Goal: Task Accomplishment & Management: Manage account settings

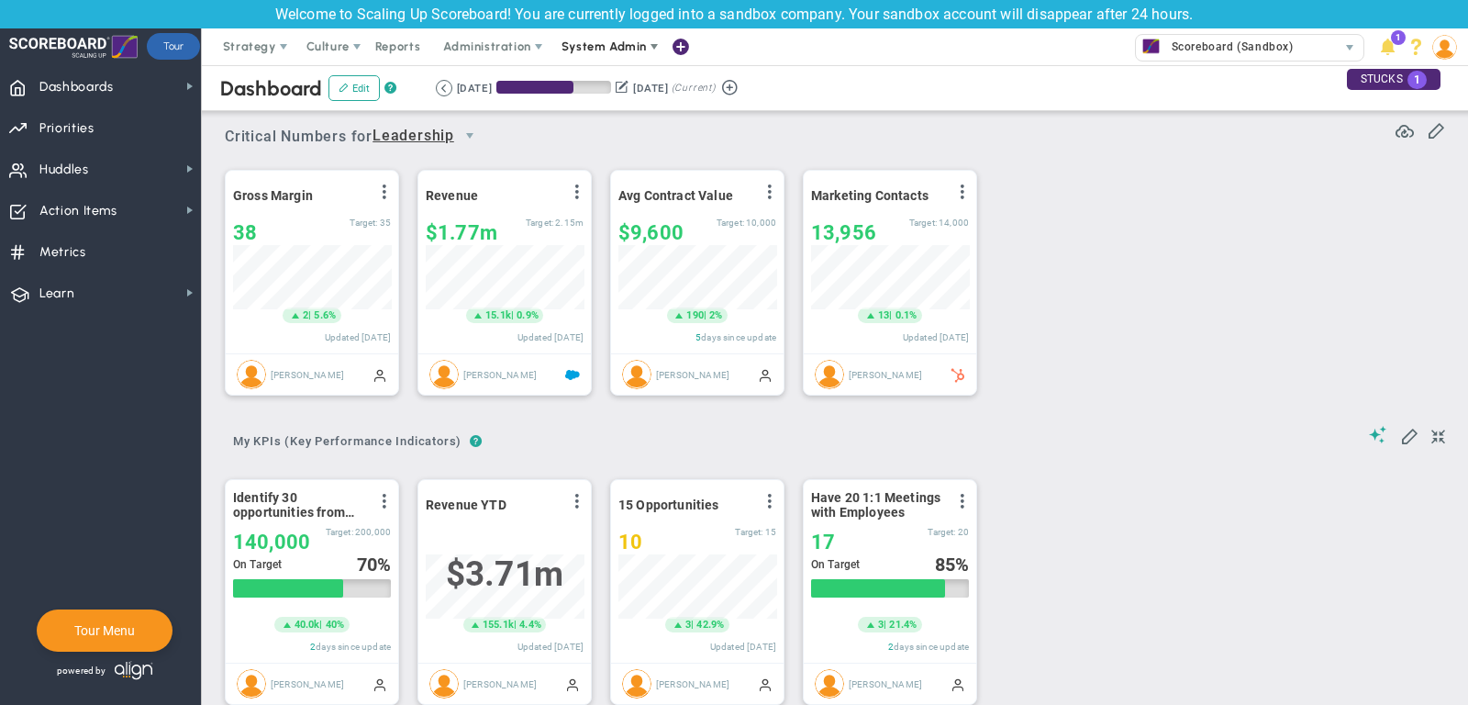
click at [585, 53] on span "System Admin" at bounding box center [604, 46] width 85 height 14
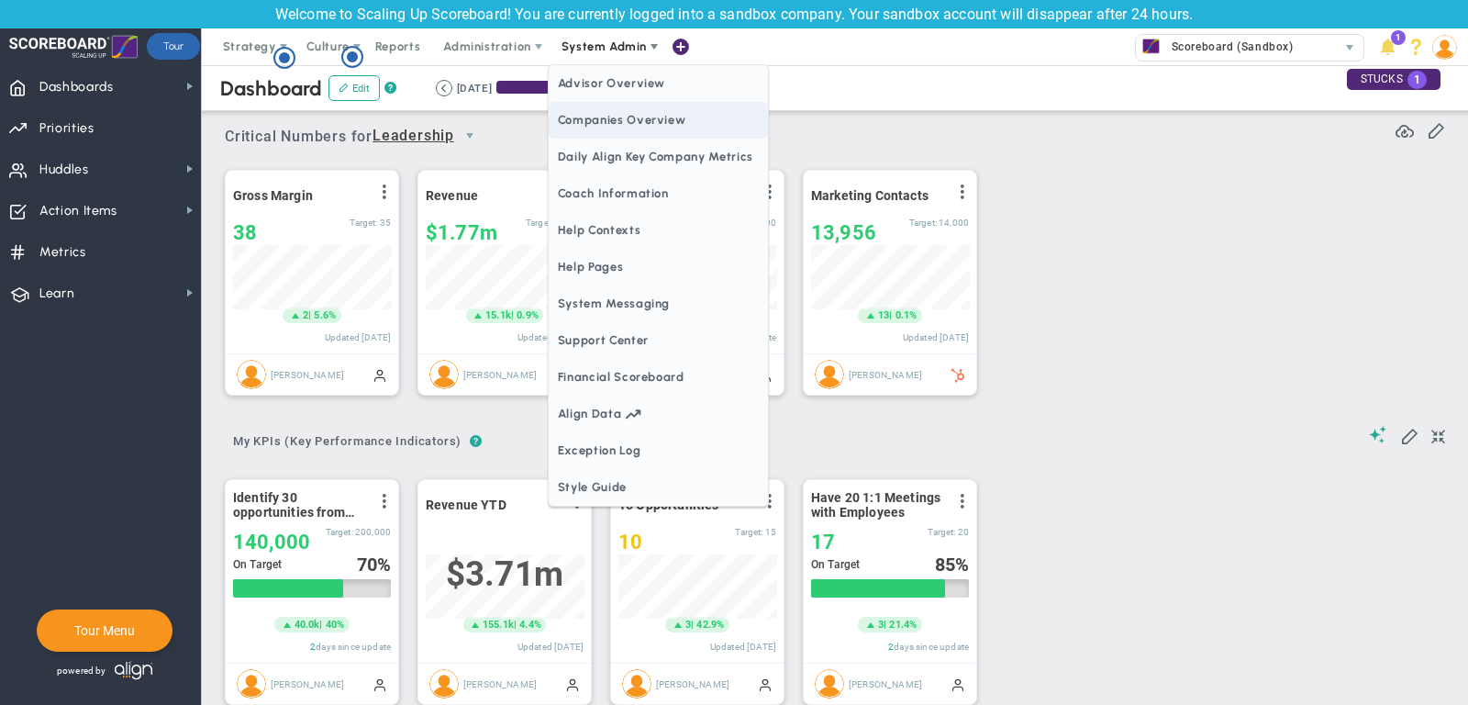
click at [669, 126] on span "Companies Overview" at bounding box center [658, 120] width 219 height 37
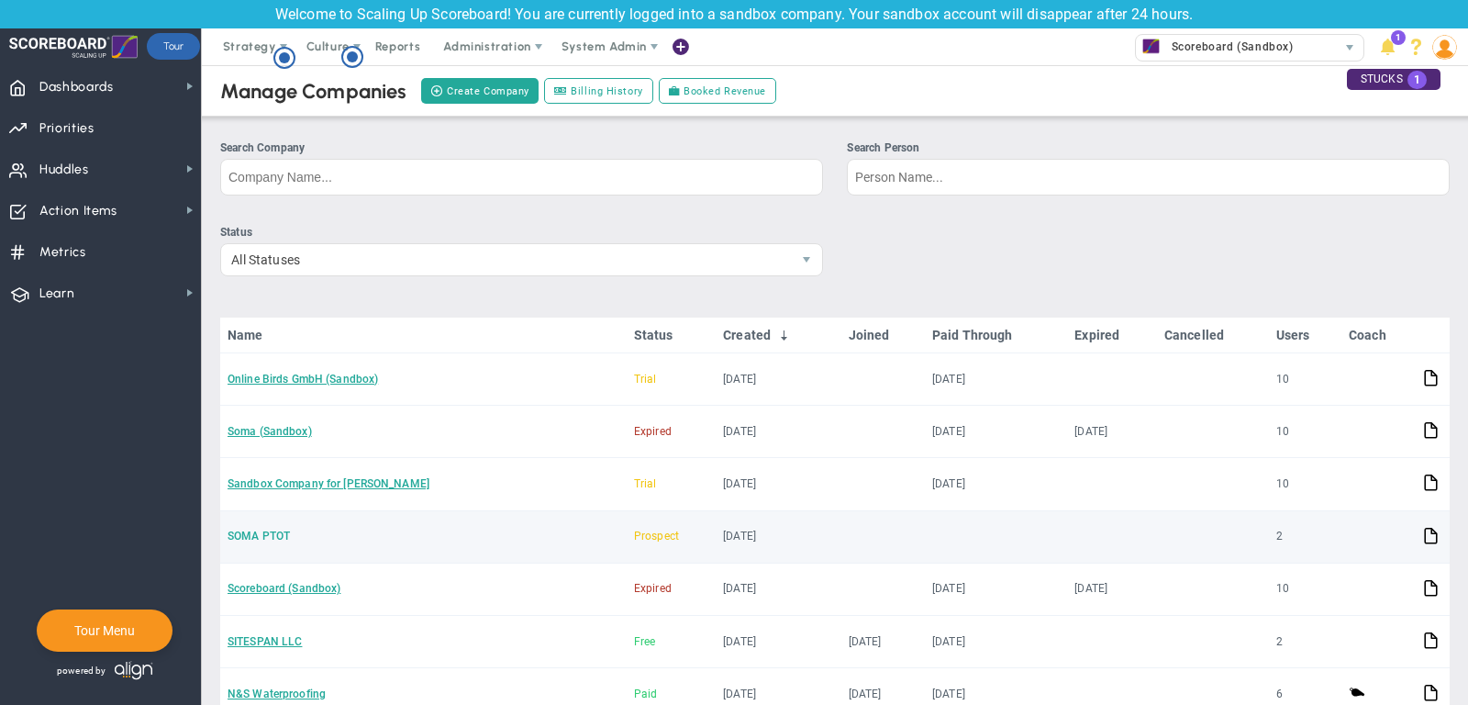
click at [270, 530] on link "SOMA PTOT" at bounding box center [259, 536] width 62 height 13
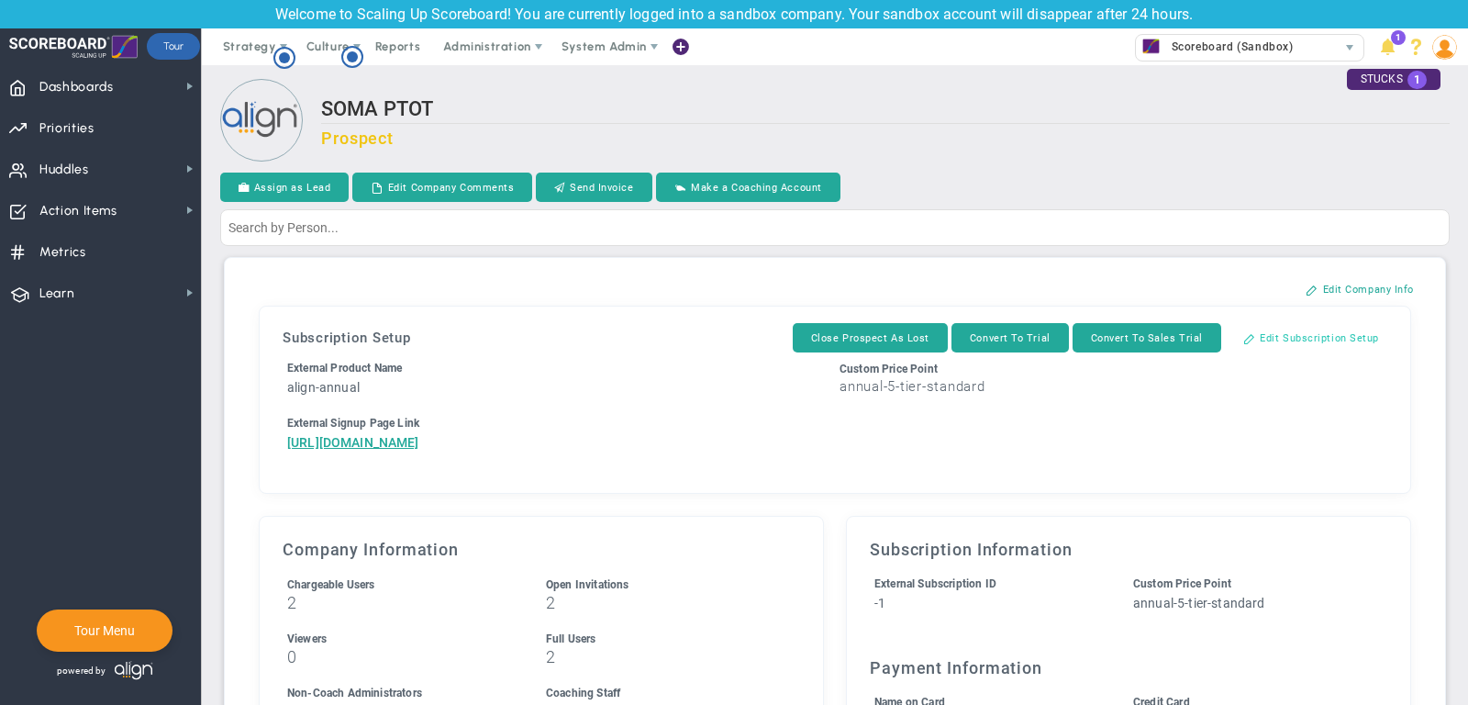
click at [1337, 332] on button "Edit Subscription Setup" at bounding box center [1311, 337] width 173 height 29
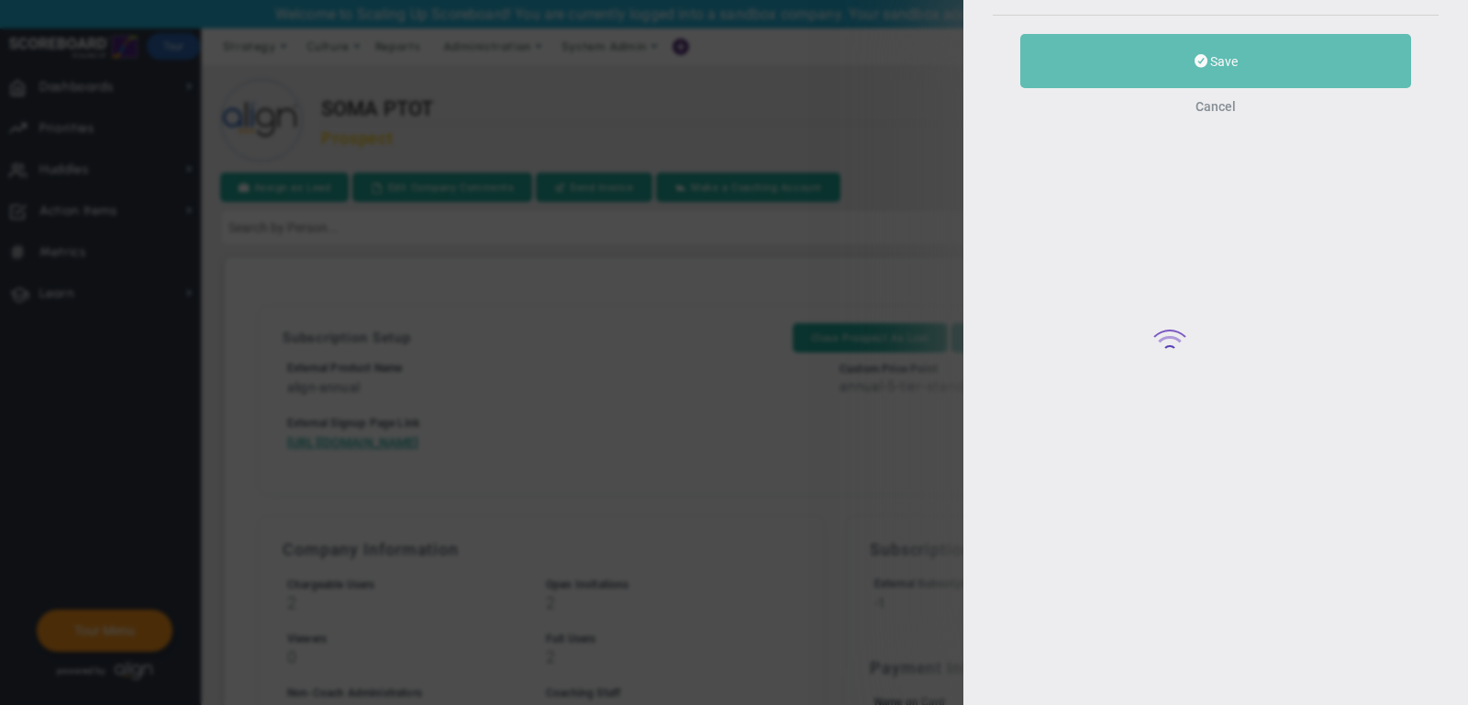
type input "SOMA PTOT"
type input "5"
type input "2"
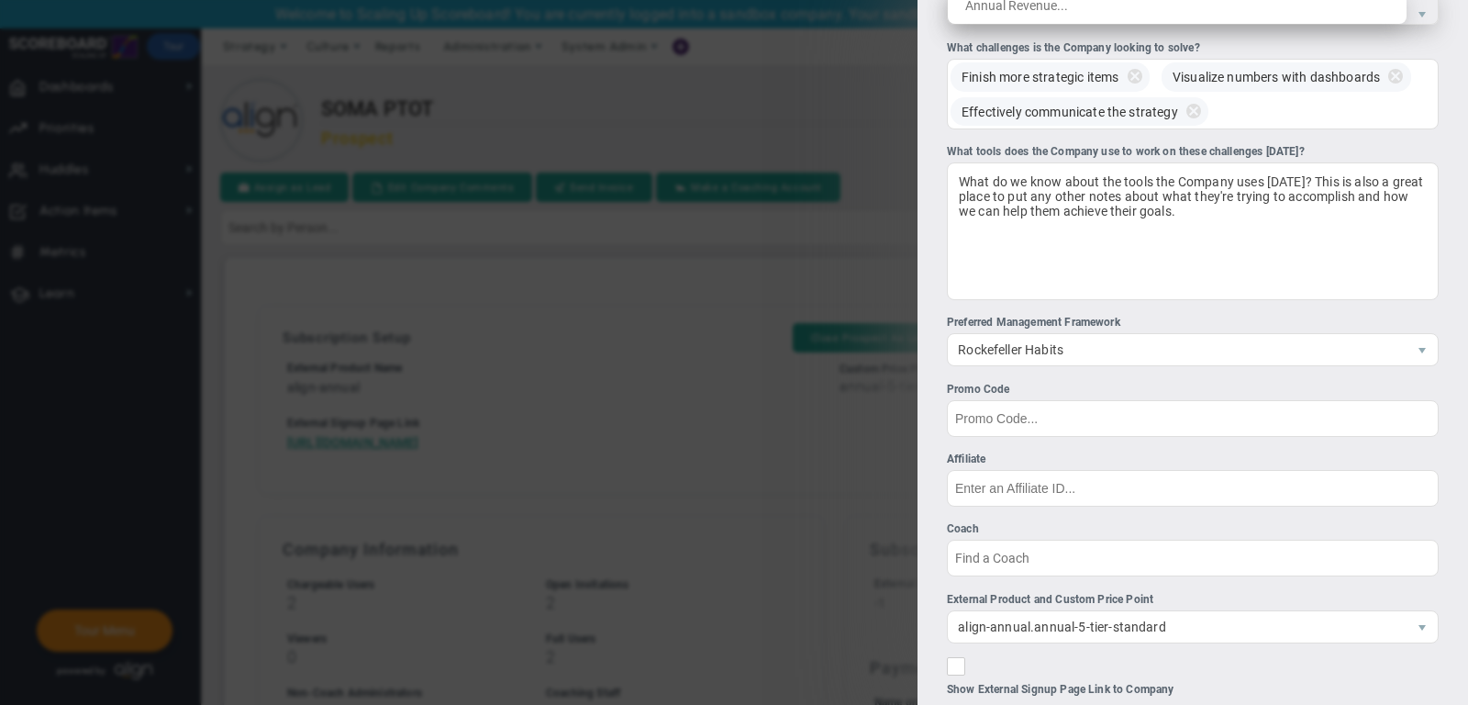
scroll to position [475, 0]
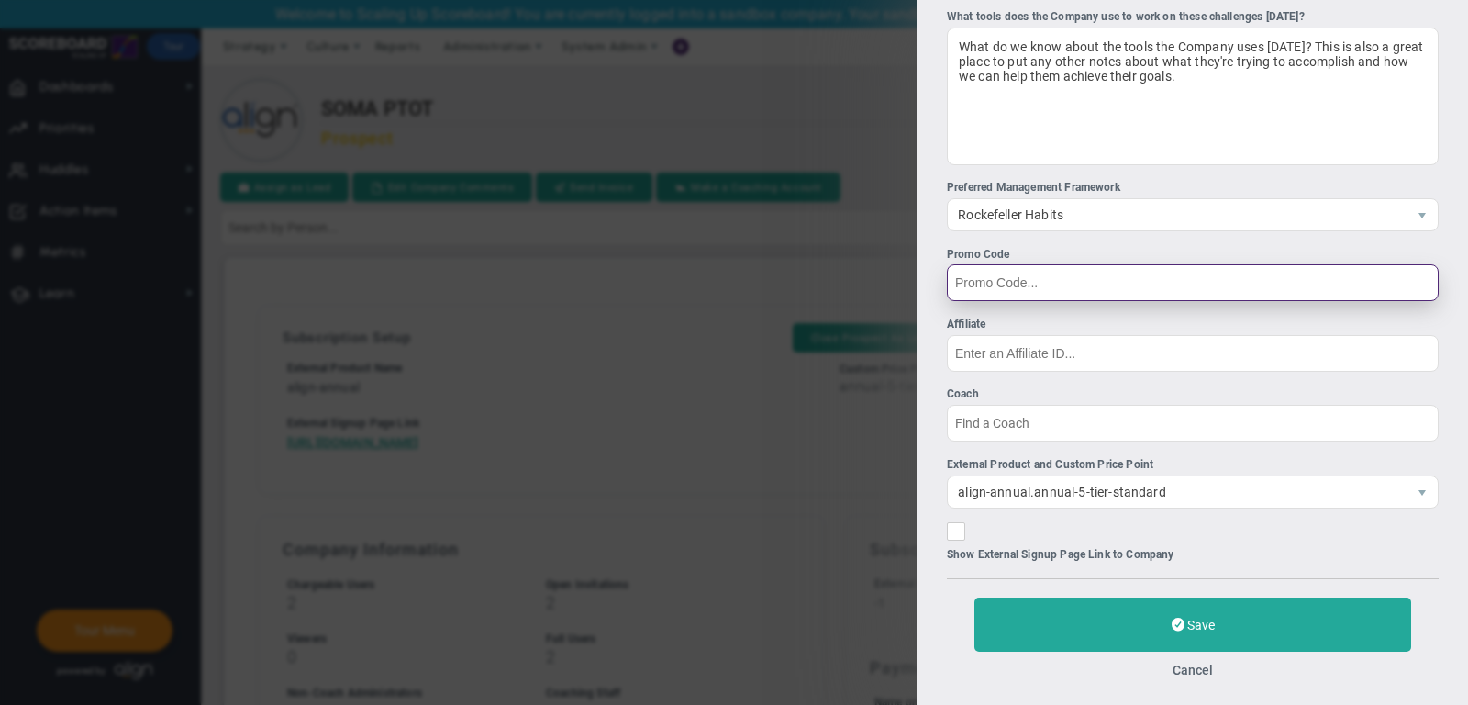
click at [1025, 276] on input "Promo Code" at bounding box center [1193, 282] width 492 height 37
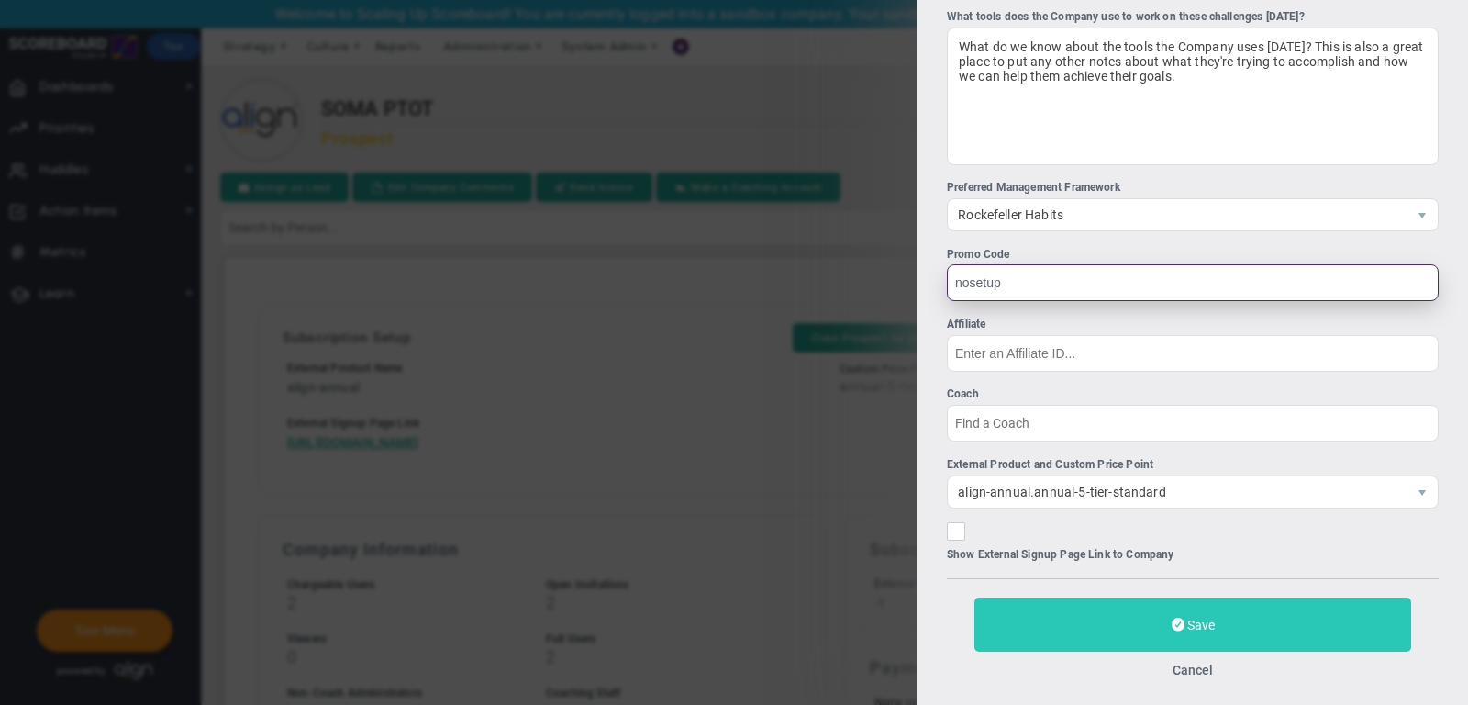
type input "nosetup"
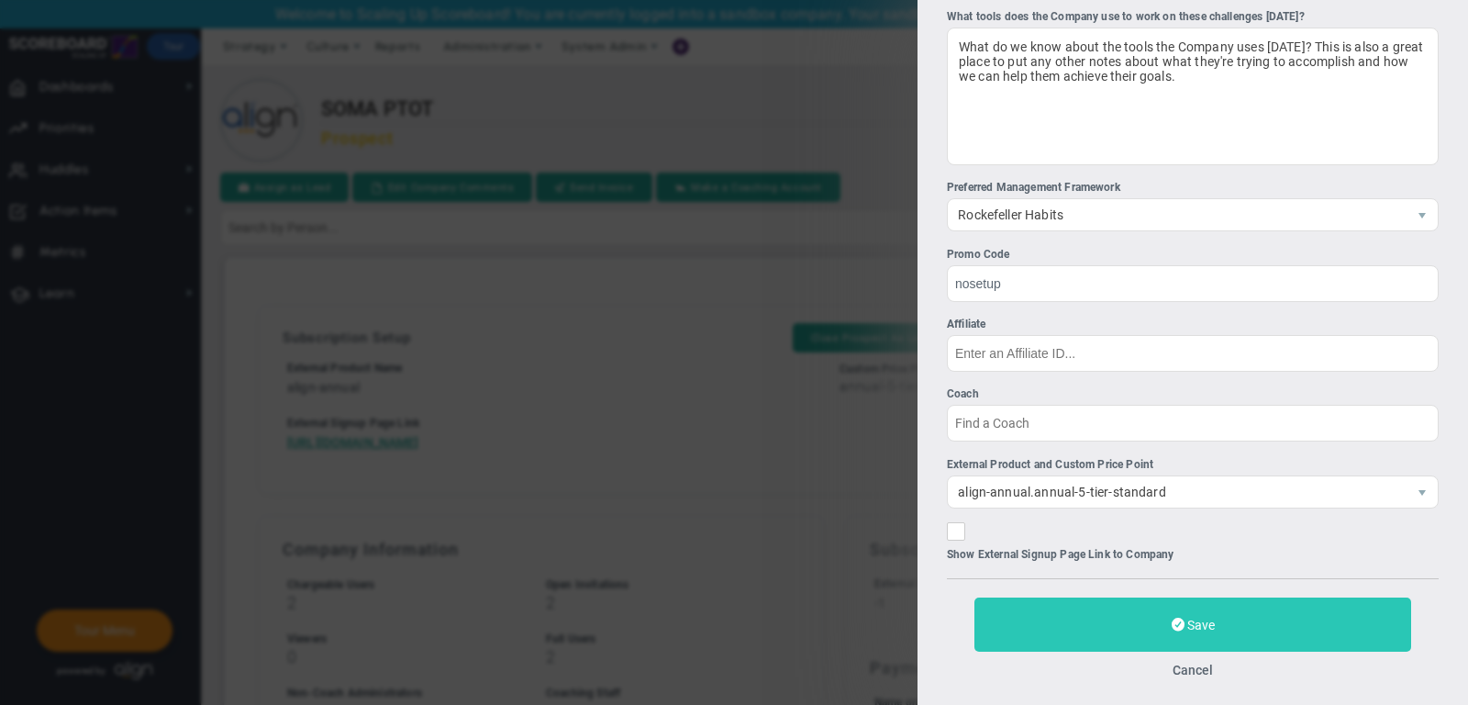
click at [1134, 616] on button "Save" at bounding box center [1193, 624] width 437 height 54
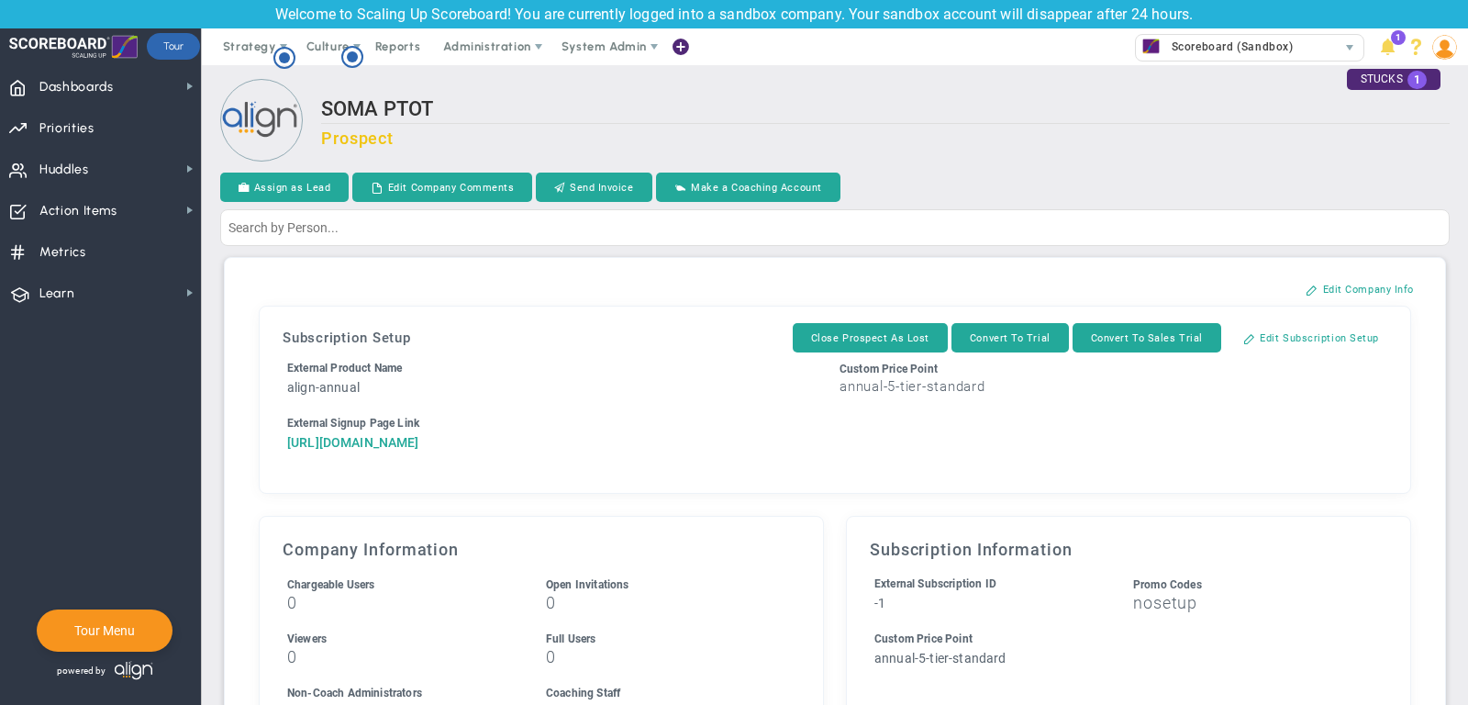
click at [399, 450] on a=2&reference=33616&organization=SOMA+PTOT&coupon_code=nosetup&components=5&components=2&components=0"] "[URL][DOMAIN_NAME]" at bounding box center [353, 442] width 132 height 15
drag, startPoint x: 430, startPoint y: 517, endPoint x: 273, endPoint y: 444, distance: 173.7
click at [273, 444] on div "Subscription Setup Close Prospect As Lost Convert To Trial Convert To Sales Tri…" at bounding box center [835, 400] width 1132 height 168
copy a=2&reference=33616&organization=SOMA+PTOT&coupon_code=nosetup&components=5&components=2&components=0"] "[URL][DOMAIN_NAME]"
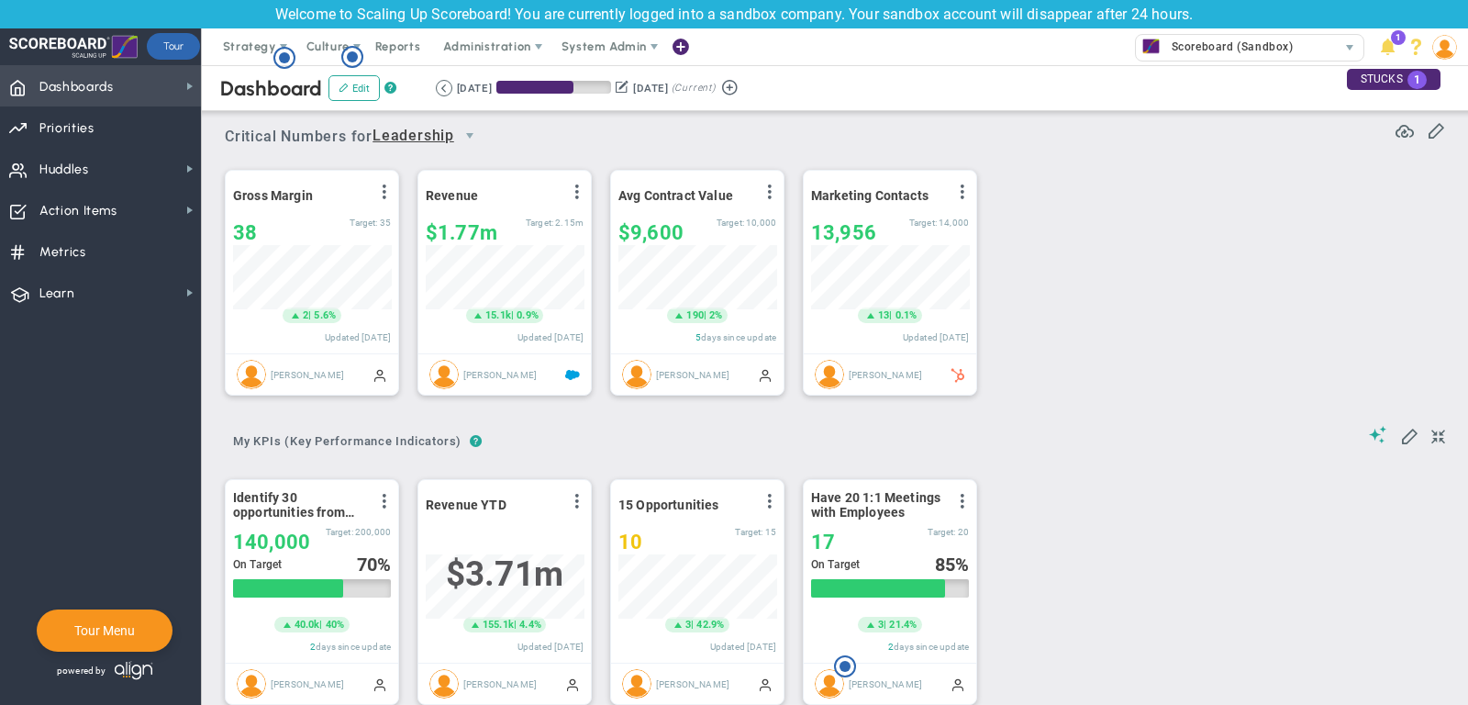
click at [158, 78] on span "Dashboards Dashboards" at bounding box center [100, 85] width 201 height 41
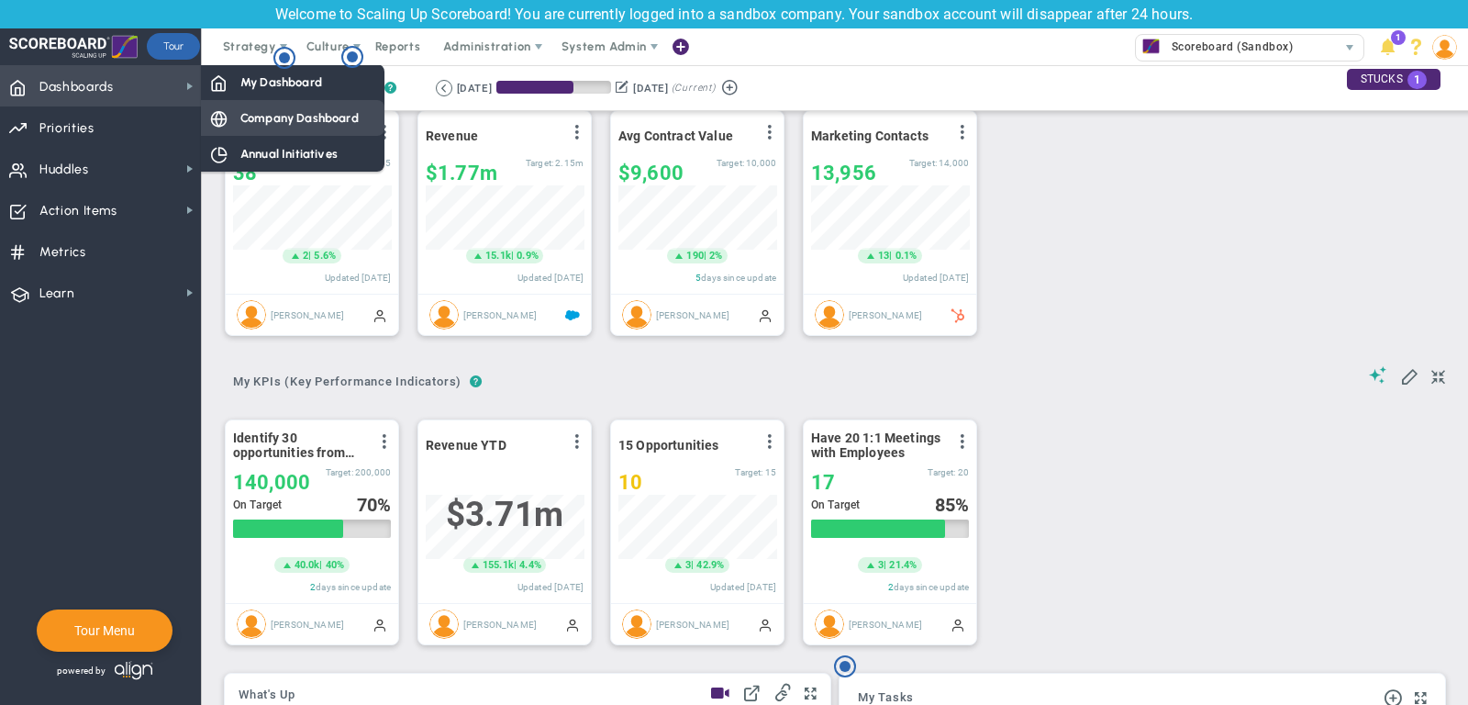
click at [277, 124] on span "Company Dashboard" at bounding box center [299, 117] width 118 height 17
